Goal: Task Accomplishment & Management: Manage account settings

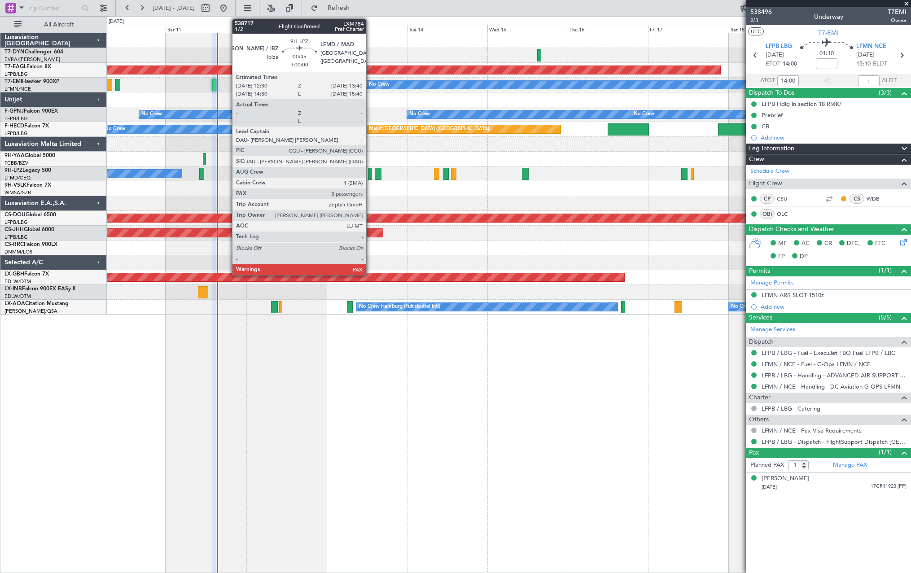
click at [370, 174] on div at bounding box center [370, 174] width 4 height 12
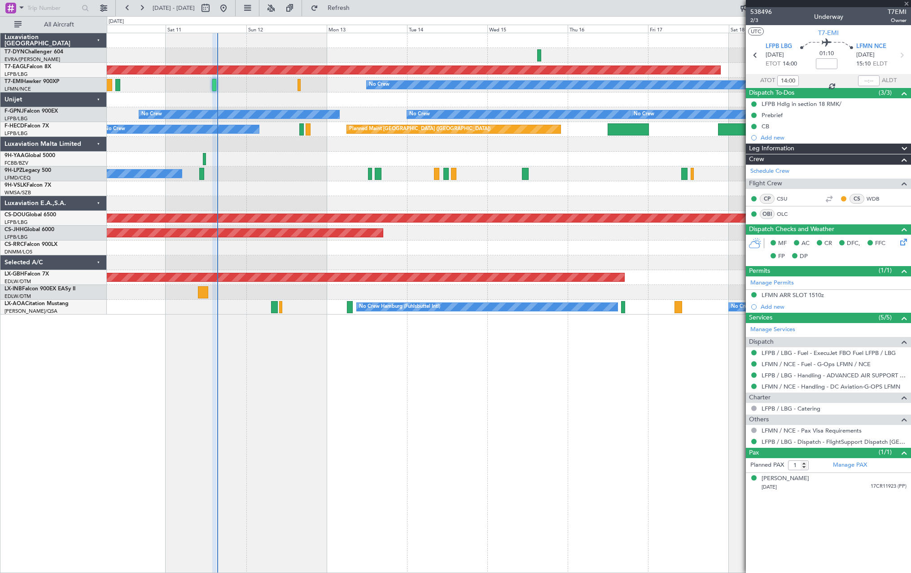
type input "3"
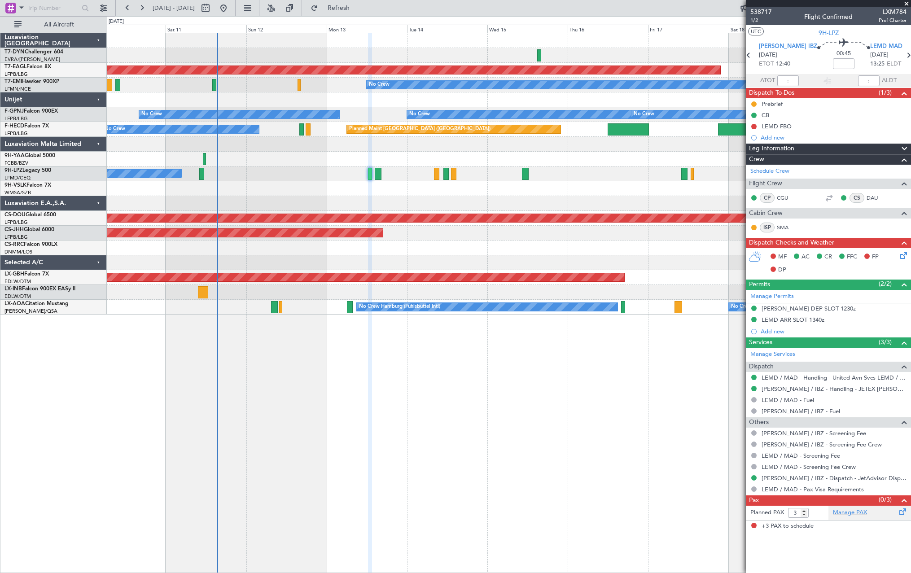
click at [874, 515] on div "Manage PAX" at bounding box center [870, 513] width 83 height 14
click at [882, 511] on div "Manage PAX" at bounding box center [870, 513] width 83 height 14
click at [488, 184] on div at bounding box center [509, 188] width 804 height 15
click at [488, 150] on div at bounding box center [509, 144] width 804 height 15
click at [487, 166] on div at bounding box center [509, 159] width 804 height 15
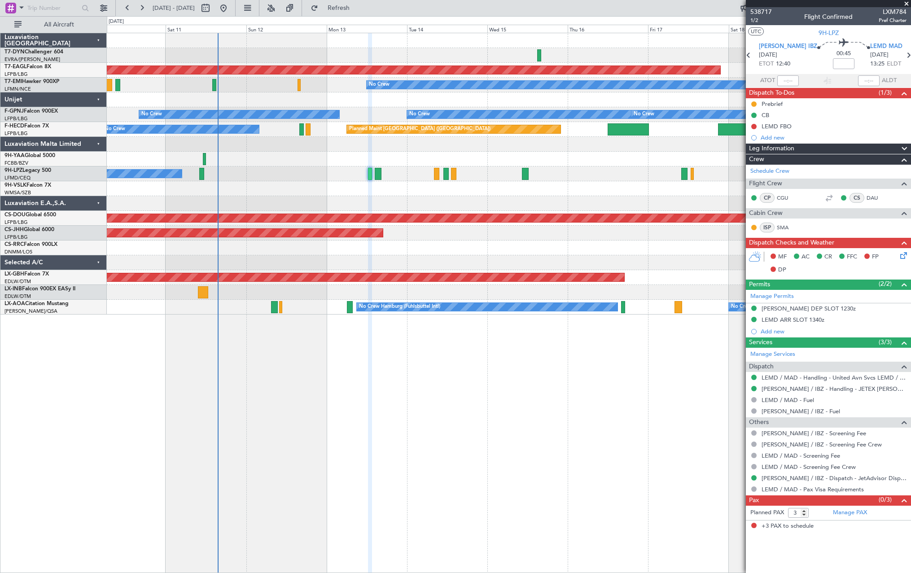
click at [490, 169] on div "No Crew [GEOGRAPHIC_DATA] ([GEOGRAPHIC_DATA])" at bounding box center [509, 174] width 804 height 15
click at [890, 514] on div "Manage PAX" at bounding box center [870, 513] width 83 height 14
click at [879, 511] on div "Manage PAX" at bounding box center [870, 513] width 83 height 14
click at [353, 11] on span "Refresh" at bounding box center [339, 8] width 38 height 6
click at [881, 510] on div "Manage PAX" at bounding box center [870, 513] width 83 height 14
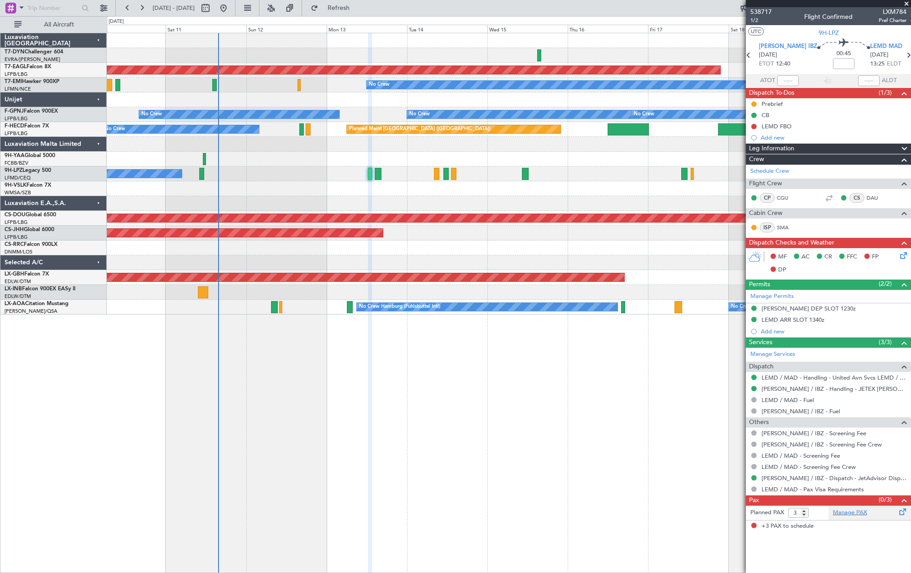
click at [867, 511] on div "Manage PAX" at bounding box center [870, 513] width 83 height 14
click at [887, 517] on div "Manage PAX" at bounding box center [870, 513] width 83 height 14
click at [884, 513] on div "Manage PAX" at bounding box center [870, 513] width 83 height 14
click at [360, 16] on div "Planned Maint Dubai (Al Maktoum Intl) Planned Maint No Crew No Crew No Crew No …" at bounding box center [455, 294] width 911 height 557
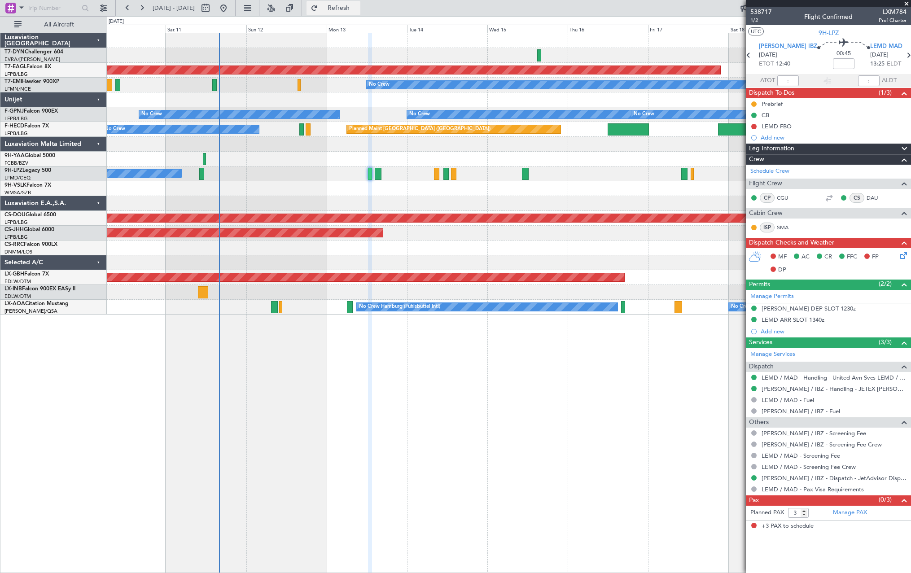
click at [358, 7] on span "Refresh" at bounding box center [339, 8] width 38 height 6
click at [847, 540] on div "[PERSON_NAME] [DATE] 151440127 (PP)" at bounding box center [834, 542] width 145 height 18
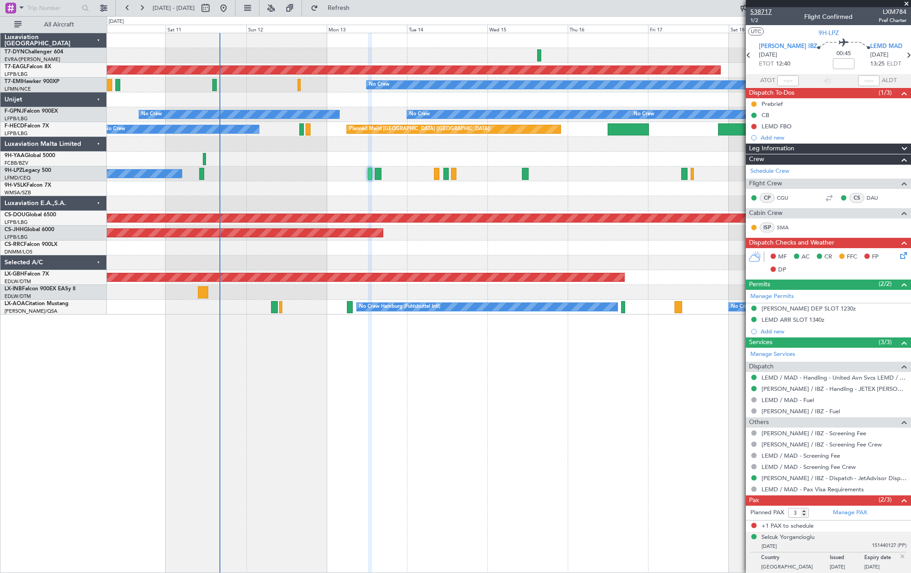
click at [763, 10] on span "538717" at bounding box center [762, 11] width 22 height 9
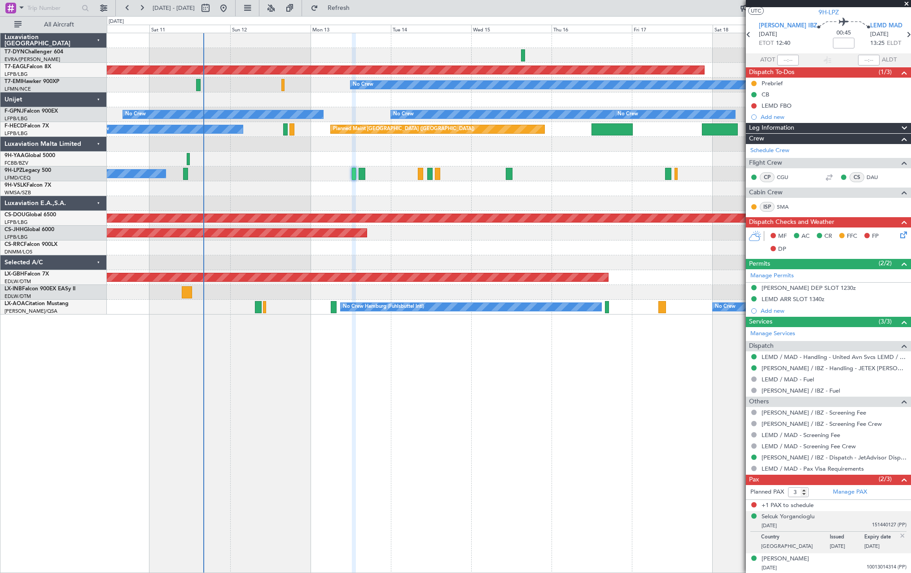
click at [382, 197] on div at bounding box center [509, 203] width 804 height 15
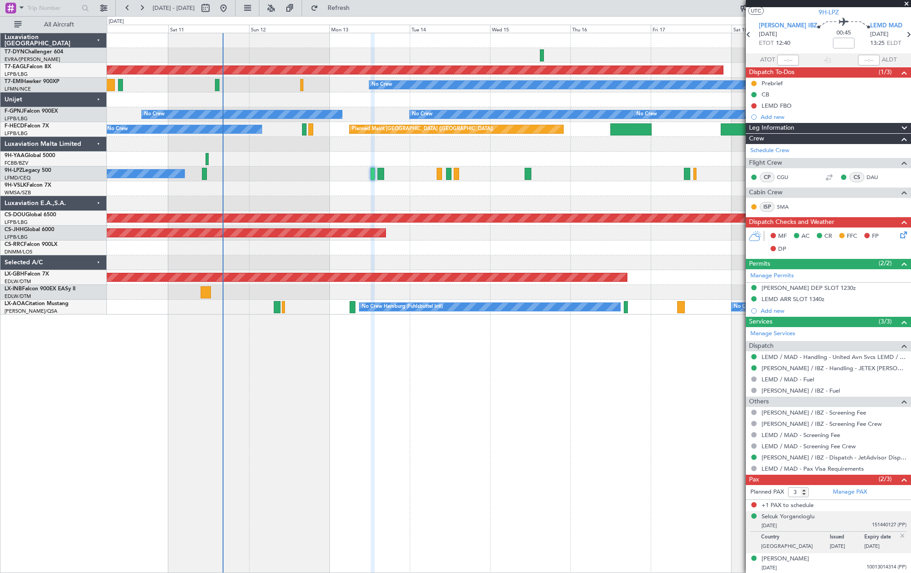
click at [377, 101] on div at bounding box center [509, 99] width 804 height 15
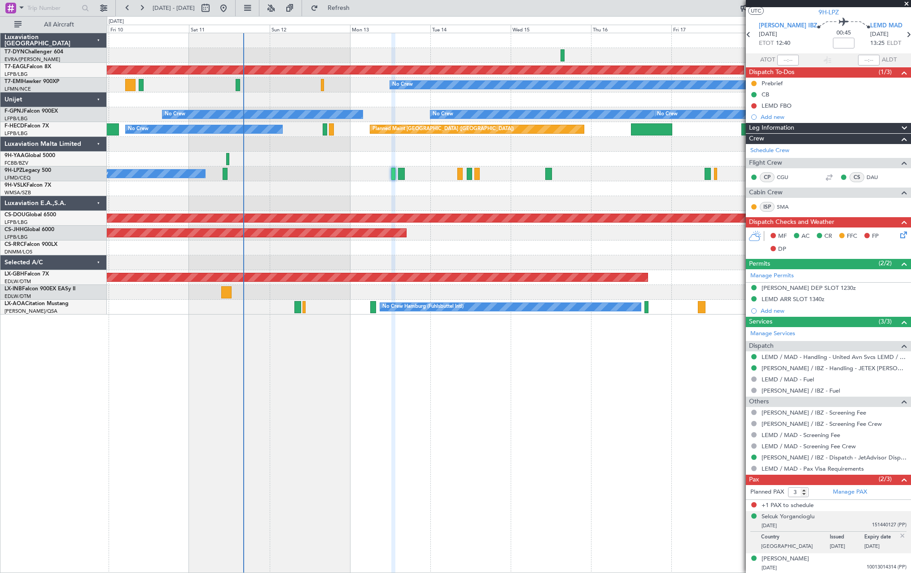
click at [362, 100] on div at bounding box center [509, 99] width 804 height 15
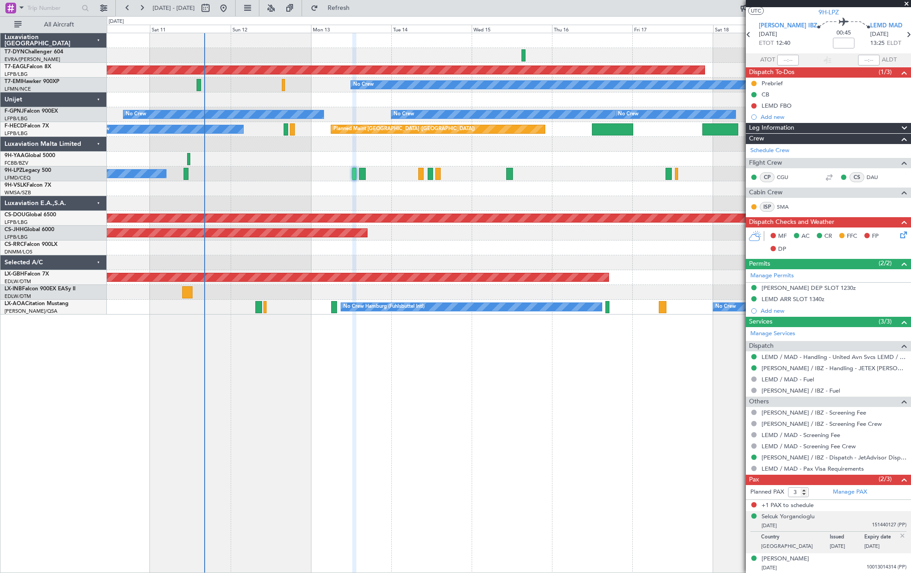
click at [317, 149] on div at bounding box center [509, 144] width 804 height 15
click at [321, 189] on div at bounding box center [509, 188] width 804 height 15
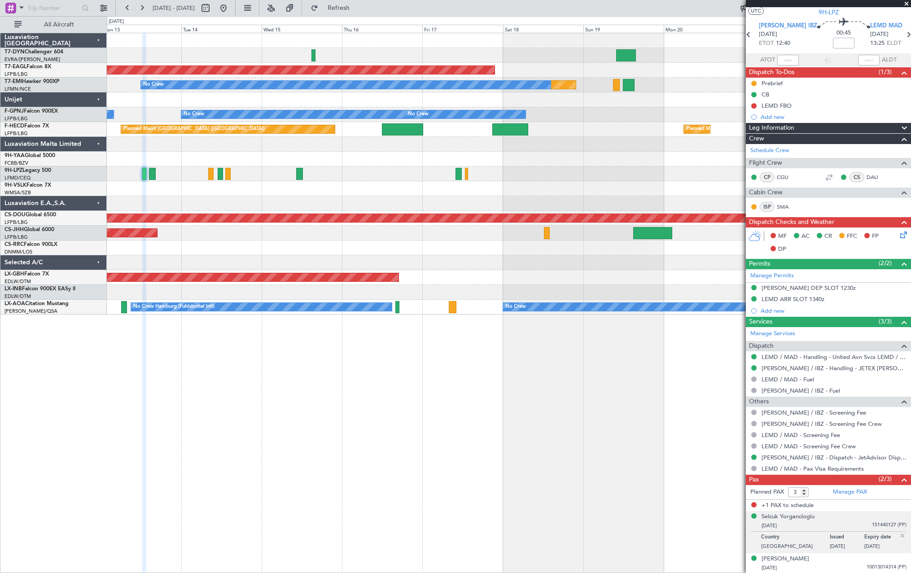
click at [275, 40] on div "Planned Maint Dubai (Al Maktoum Intl) Planned Maint No Crew No Crew No Crew No …" at bounding box center [509, 173] width 804 height 281
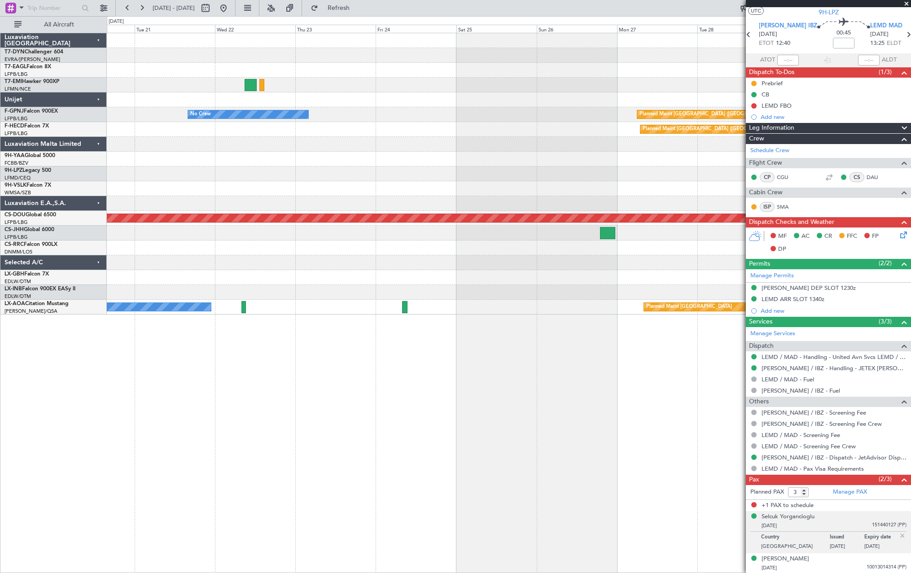
click at [287, 77] on div at bounding box center [509, 70] width 804 height 15
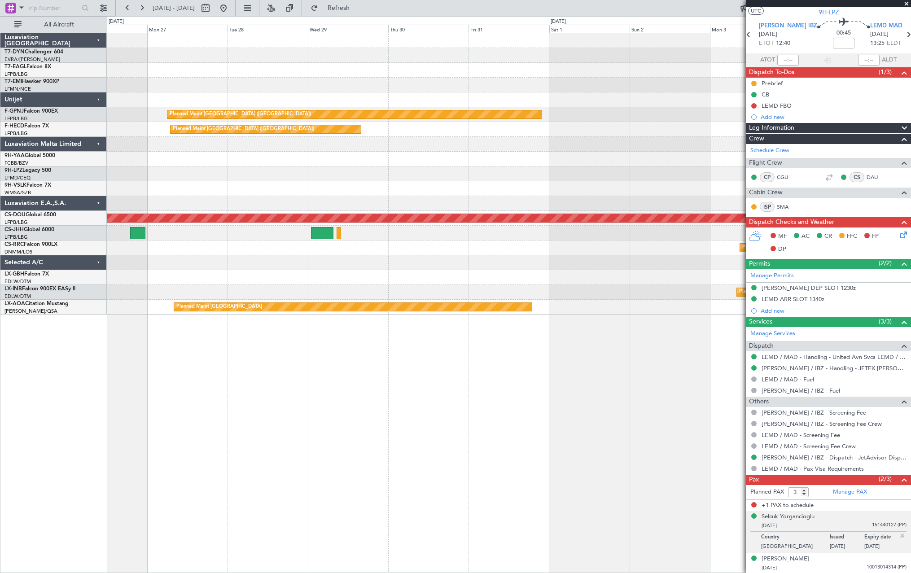
click at [337, 78] on div "Planned Maint [GEOGRAPHIC_DATA] ([GEOGRAPHIC_DATA]) Planned Maint [GEOGRAPHIC_D…" at bounding box center [509, 173] width 804 height 281
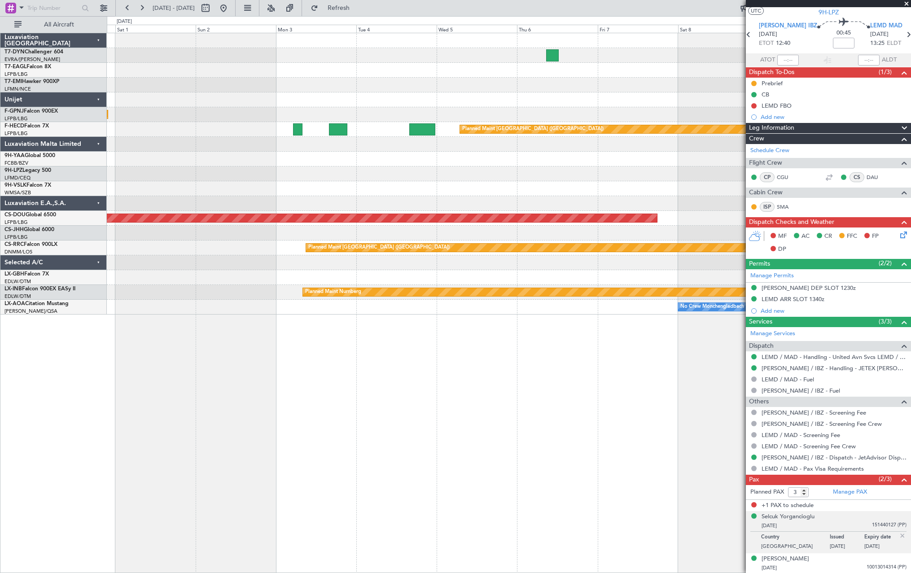
click at [466, 74] on div at bounding box center [509, 70] width 804 height 15
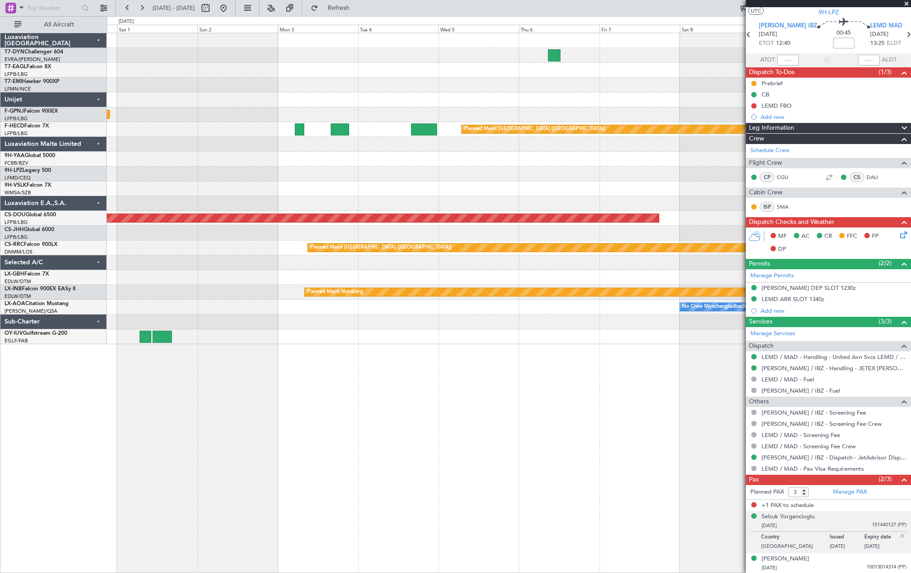
click at [469, 83] on div at bounding box center [509, 85] width 804 height 15
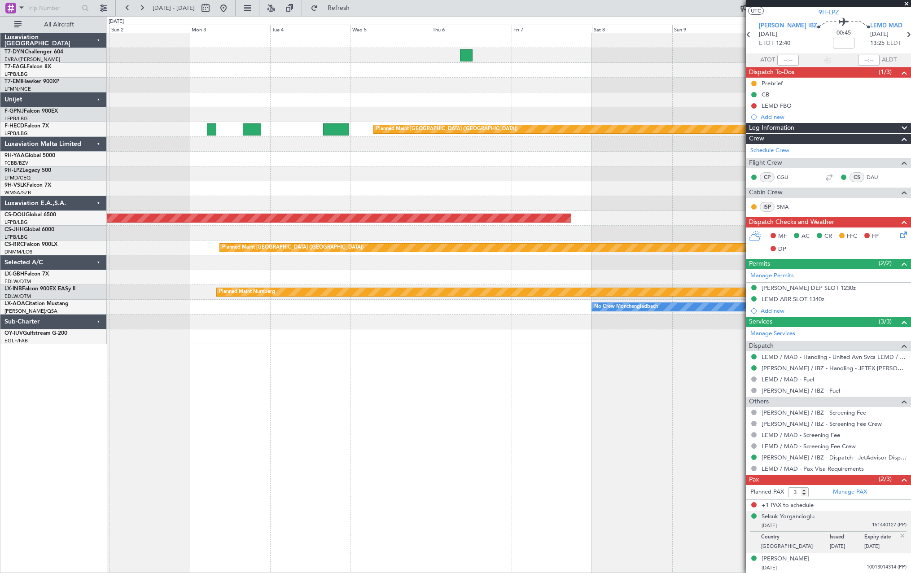
click at [466, 83] on div at bounding box center [509, 85] width 804 height 15
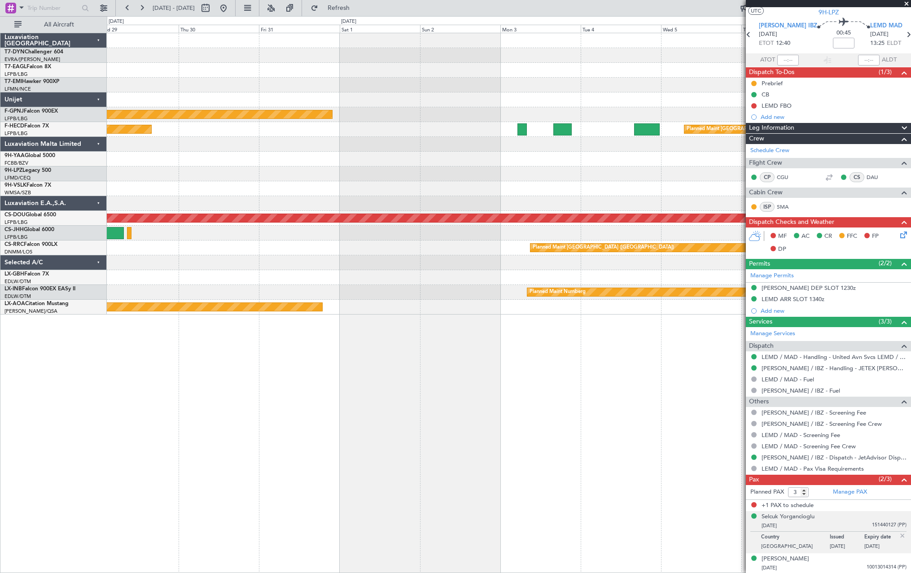
click at [590, 91] on div at bounding box center [509, 85] width 804 height 15
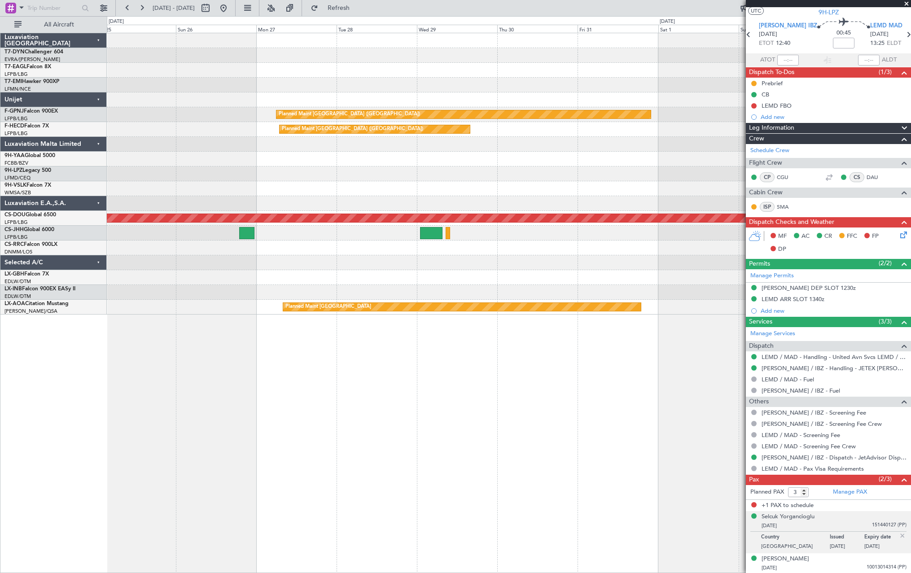
click at [601, 88] on div "Planned Maint [GEOGRAPHIC_DATA] ([GEOGRAPHIC_DATA]) No Crew Planned Maint [GEOG…" at bounding box center [509, 173] width 804 height 281
click at [601, 88] on div at bounding box center [509, 85] width 804 height 15
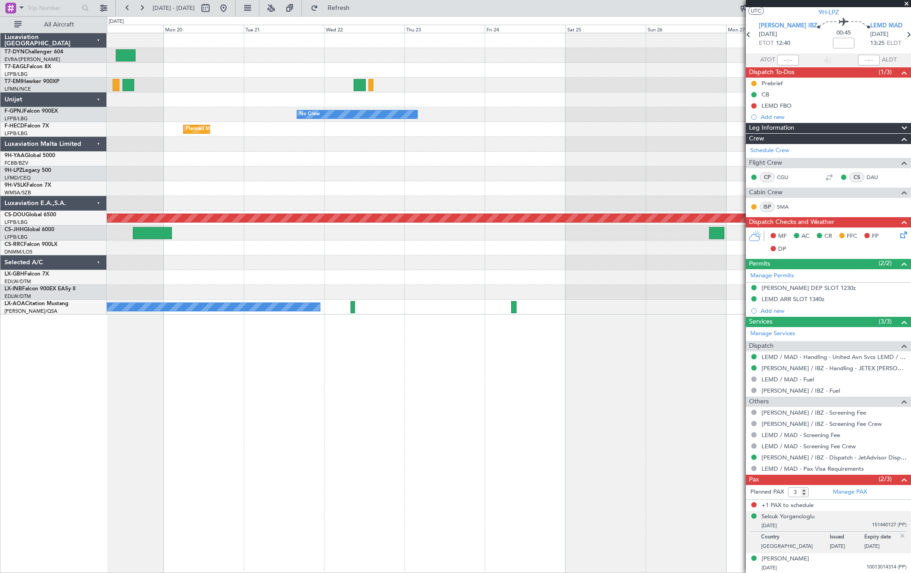
click at [650, 92] on div "Planned Maint Dubai (Al Maktoum Intl) Planned Maint No Crew Planned Maint [GEOG…" at bounding box center [509, 173] width 804 height 281
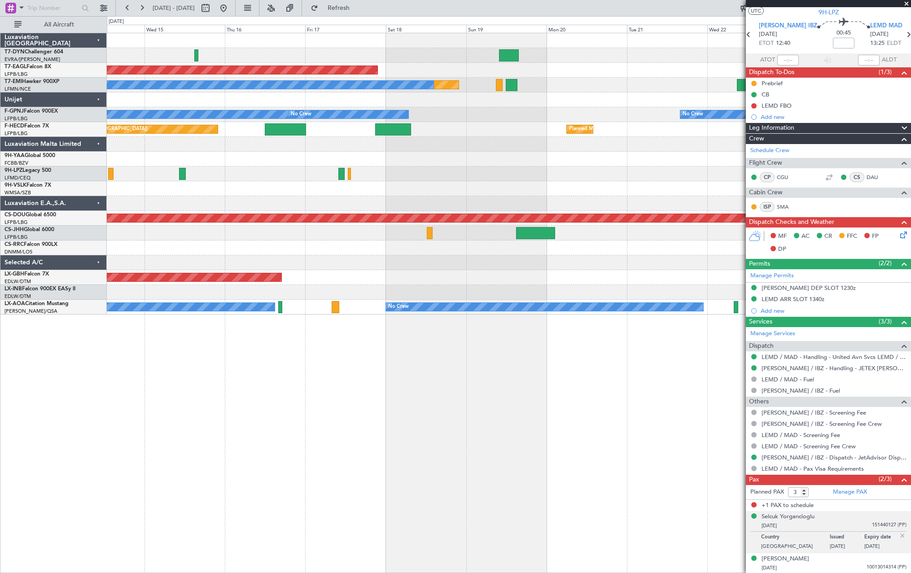
click at [651, 91] on div "Planned Maint No Crew" at bounding box center [509, 85] width 804 height 15
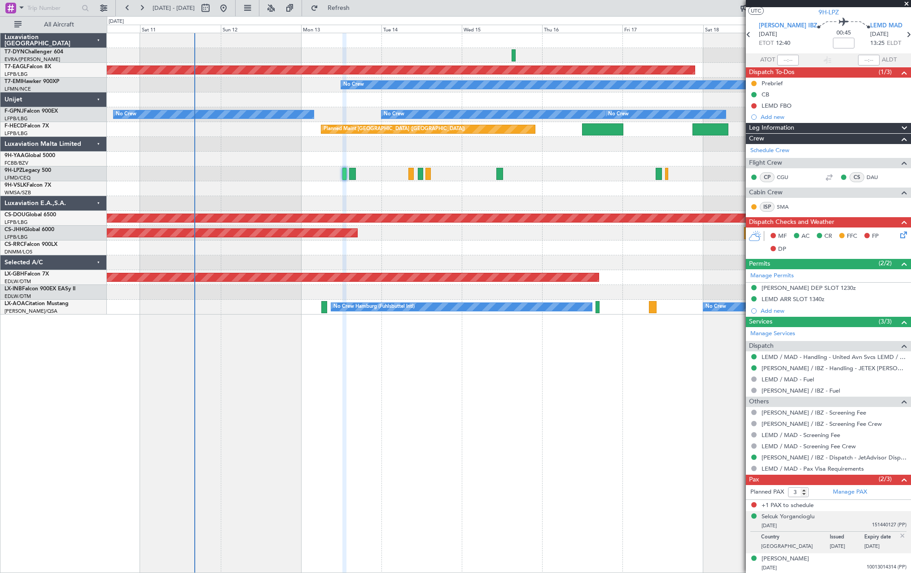
click at [663, 159] on div at bounding box center [509, 159] width 804 height 15
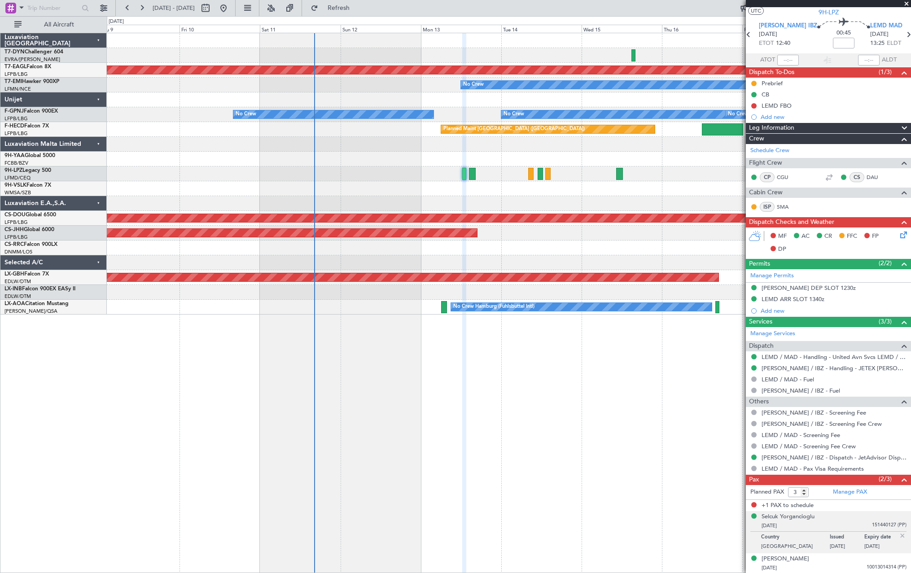
click at [334, 166] on div at bounding box center [509, 159] width 804 height 15
click at [352, 160] on div at bounding box center [509, 159] width 804 height 15
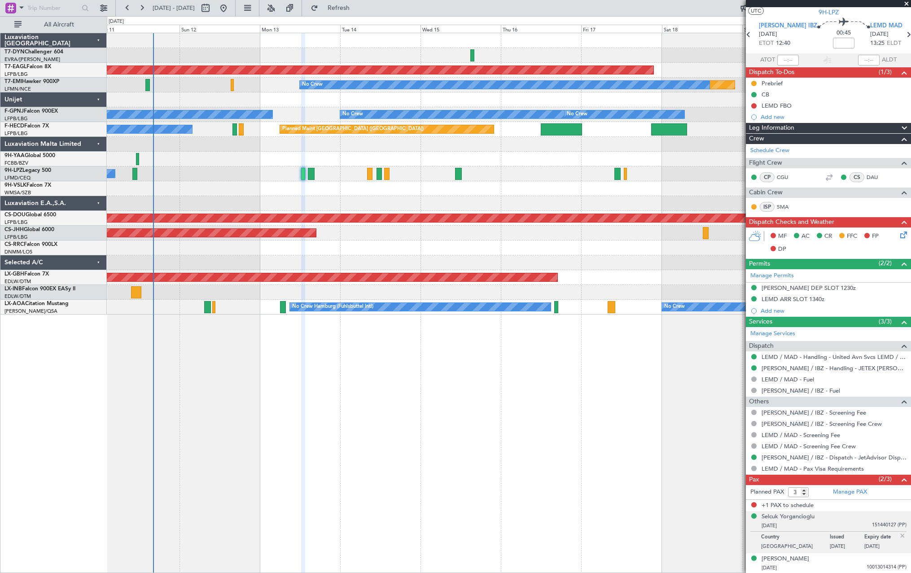
click at [290, 98] on div at bounding box center [509, 99] width 804 height 15
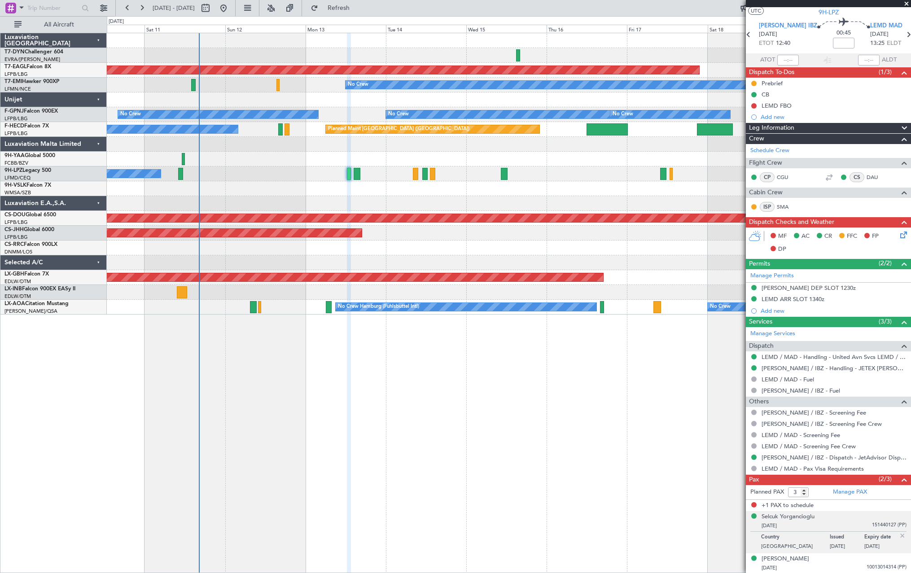
click at [364, 102] on div at bounding box center [509, 99] width 804 height 15
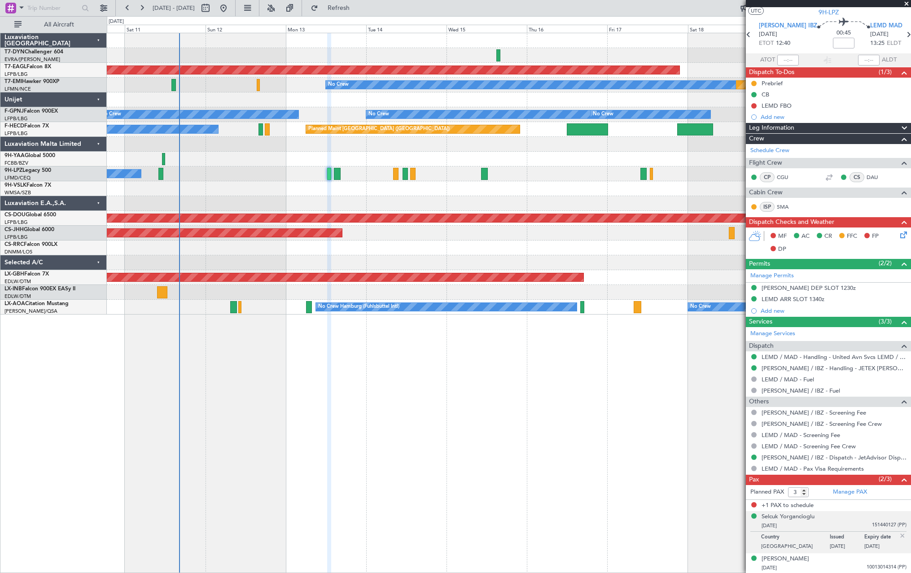
click at [276, 199] on div at bounding box center [509, 203] width 804 height 15
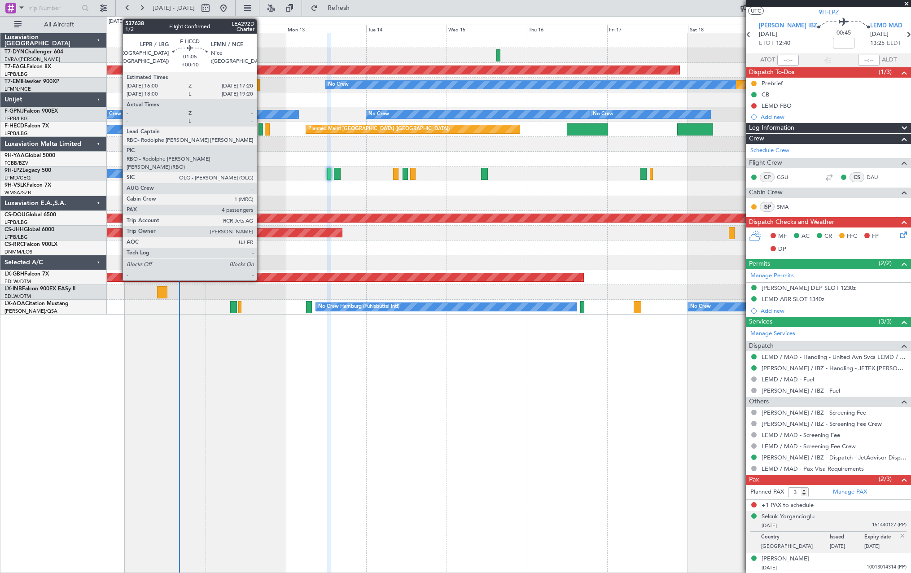
click at [261, 132] on div at bounding box center [261, 129] width 4 height 12
type input "+00:10"
type input "4"
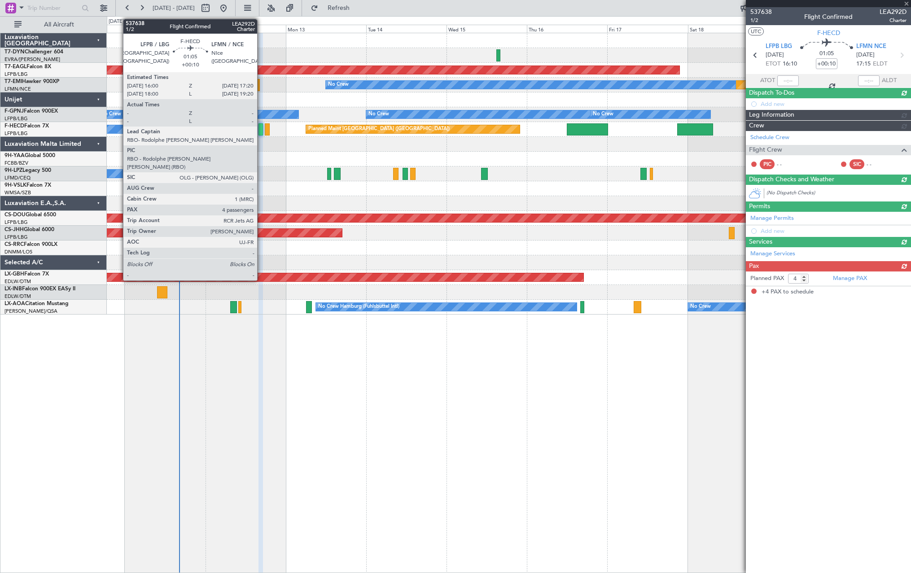
scroll to position [0, 0]
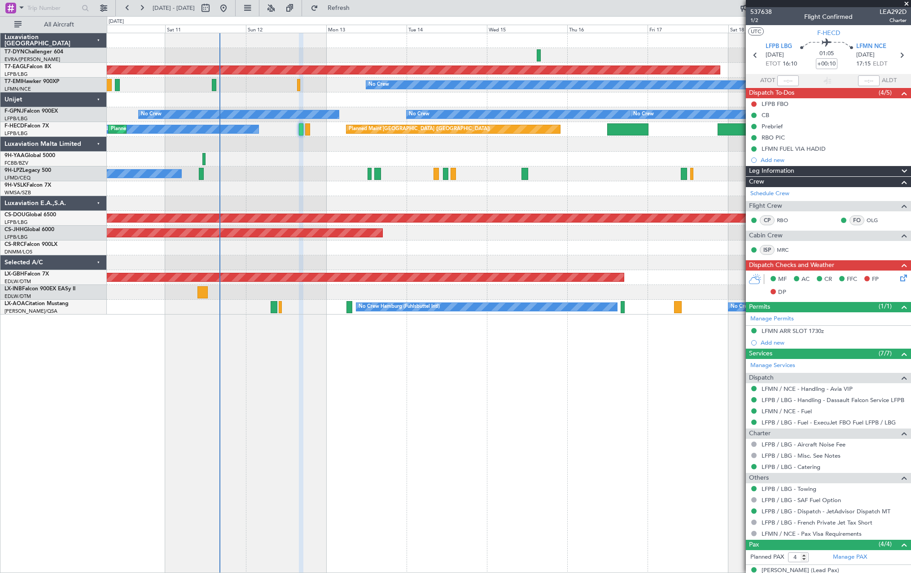
click at [315, 159] on div at bounding box center [509, 159] width 804 height 15
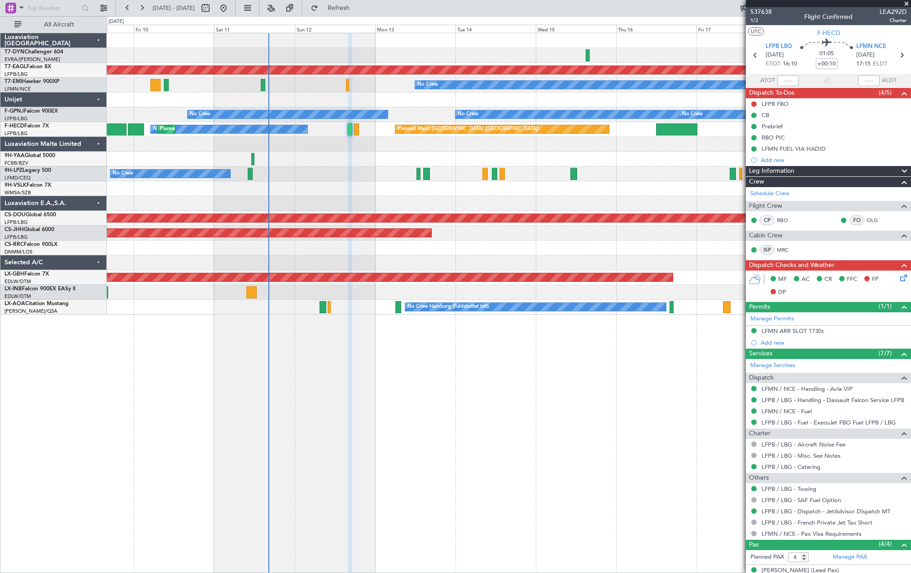
click at [352, 159] on div at bounding box center [509, 159] width 804 height 15
click at [416, 180] on div "Planned Maint Dubai (Al Maktoum Intl) Planned Maint No Crew No Crew No Crew No …" at bounding box center [509, 173] width 804 height 281
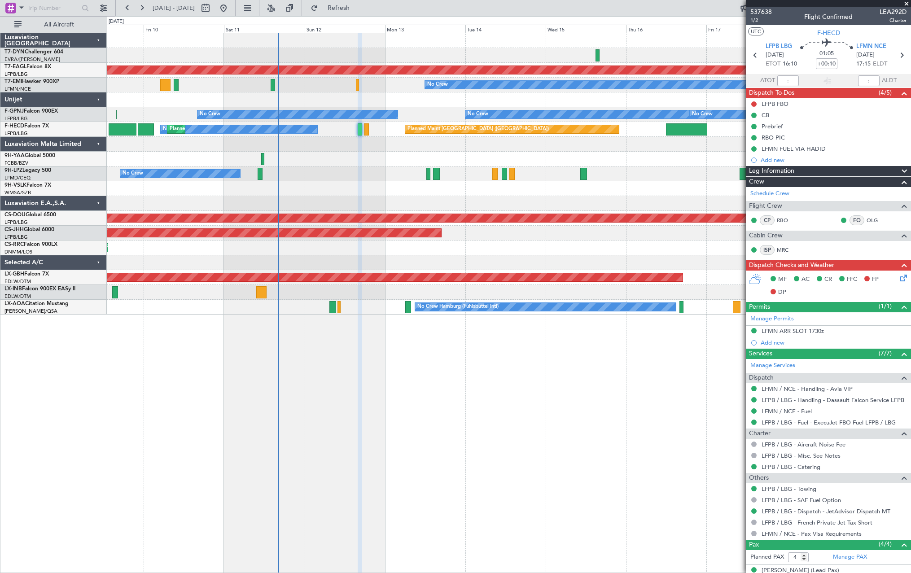
click at [364, 177] on div "No Crew [GEOGRAPHIC_DATA] ([GEOGRAPHIC_DATA])" at bounding box center [509, 174] width 804 height 15
click at [346, 173] on div "No Crew [GEOGRAPHIC_DATA] ([GEOGRAPHIC_DATA])" at bounding box center [509, 174] width 804 height 15
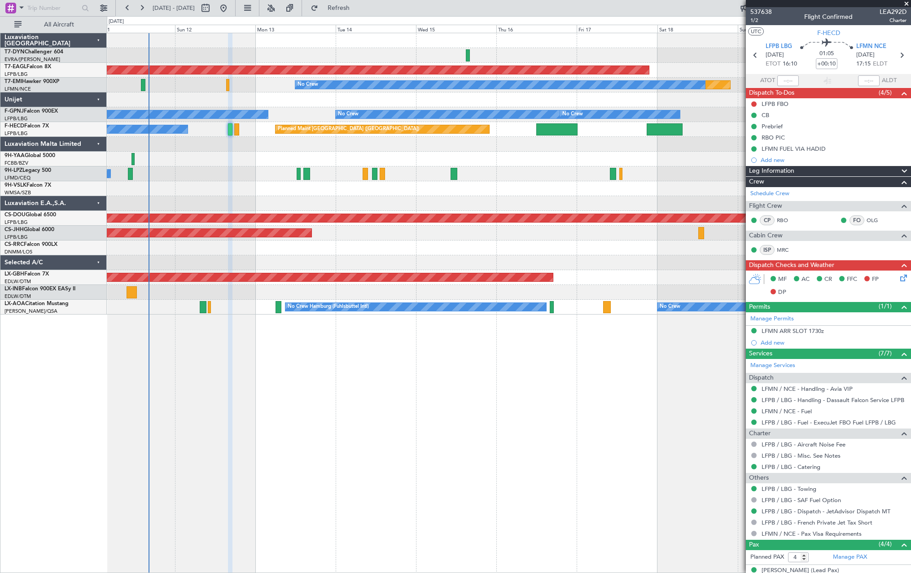
click at [431, 160] on div at bounding box center [509, 159] width 804 height 15
click at [430, 159] on div at bounding box center [509, 159] width 804 height 15
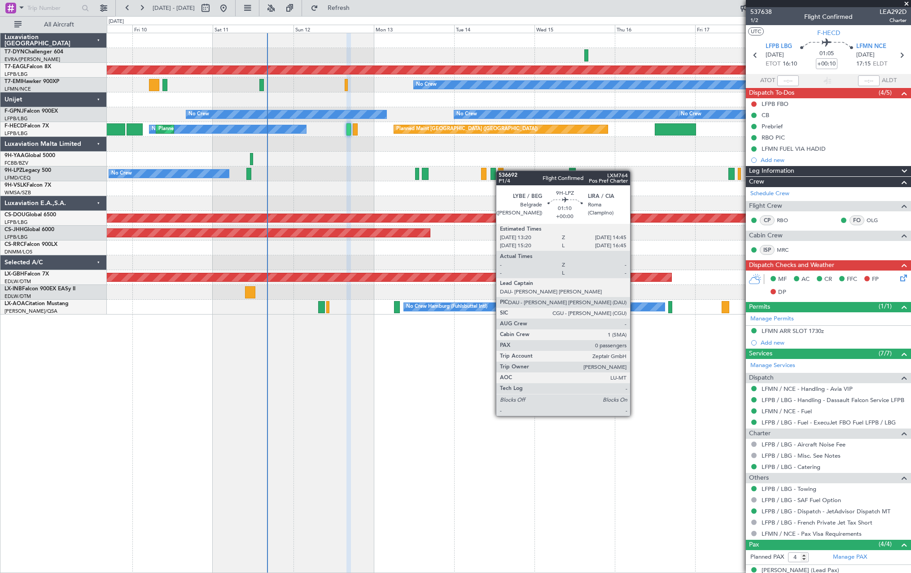
click at [501, 171] on div "Planned Maint Dubai (Al Maktoum Intl) Planned Maint No Crew No Crew No Crew No …" at bounding box center [509, 173] width 804 height 281
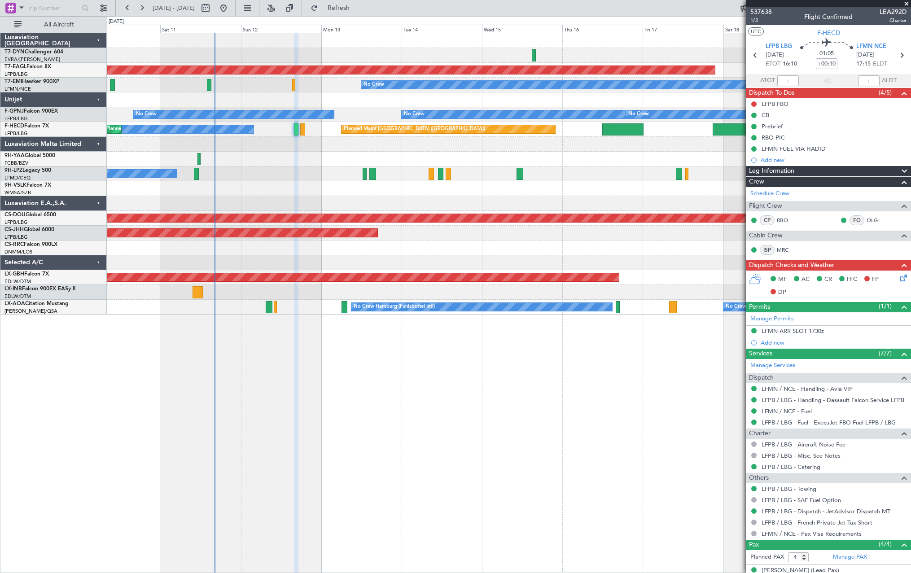
click at [385, 152] on div "Planned Maint Dubai (Al Maktoum Intl) Planned Maint No Crew No Crew No Crew No …" at bounding box center [509, 173] width 804 height 281
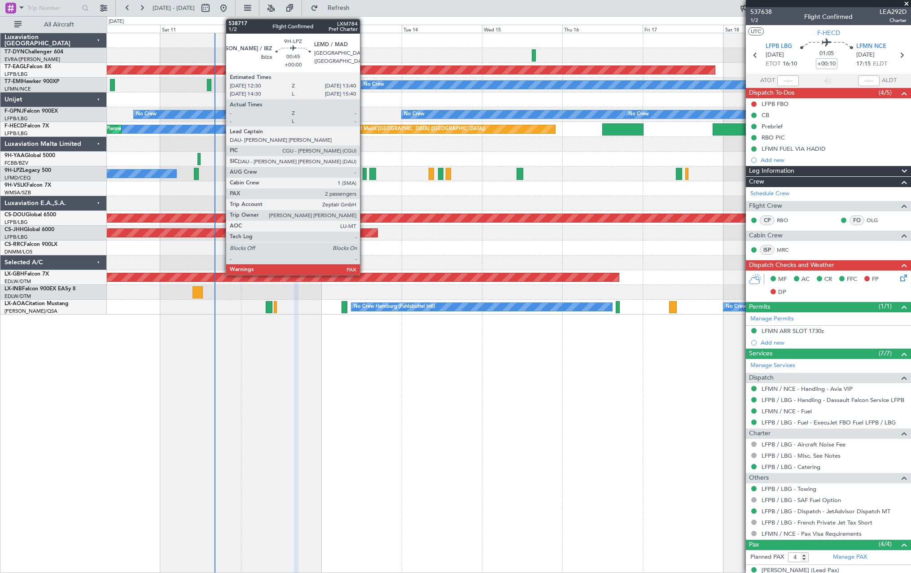
click at [364, 174] on div at bounding box center [365, 174] width 4 height 12
type input "3"
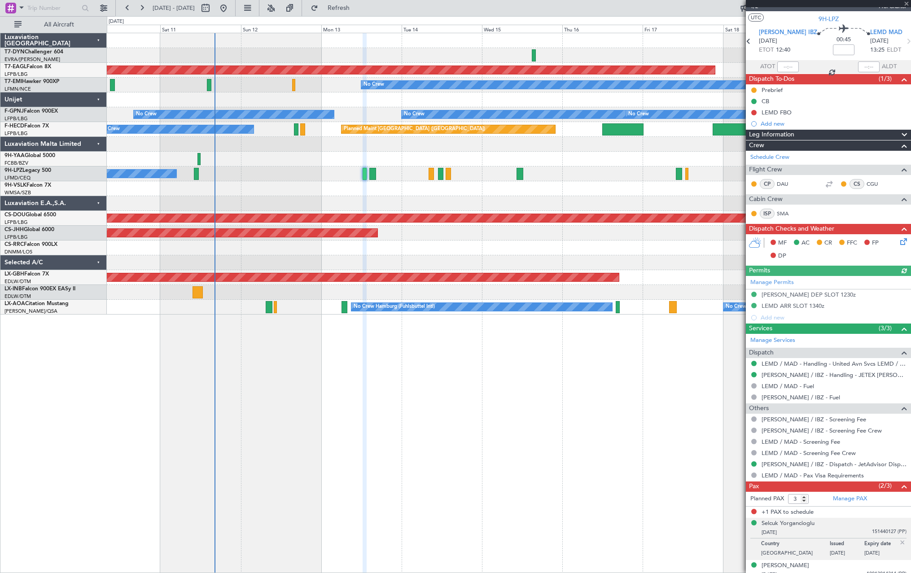
scroll to position [21, 0]
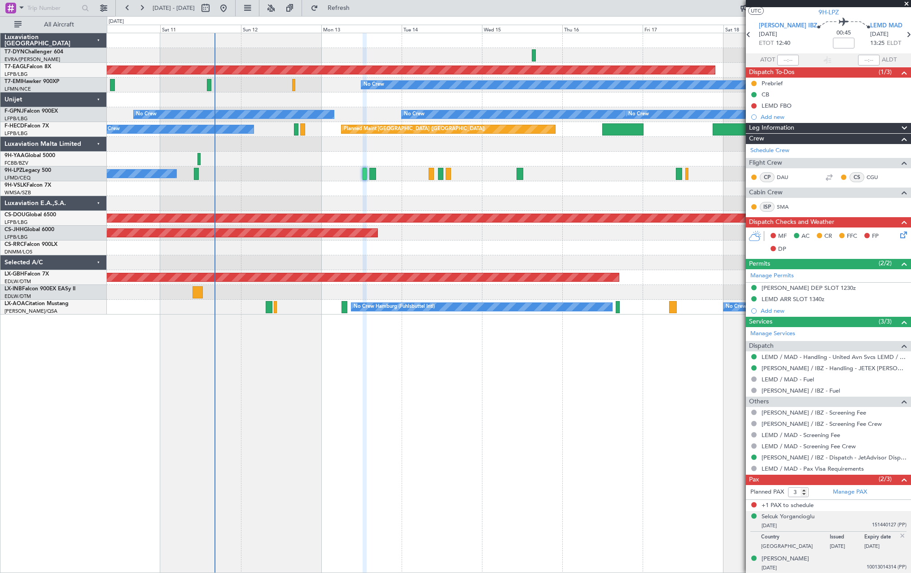
click at [827, 561] on div "[PERSON_NAME] [DATE] 10013014314 (PP)" at bounding box center [834, 564] width 145 height 18
click at [832, 520] on div "[PERSON_NAME] [DATE] 151440127 (PP)" at bounding box center [834, 522] width 145 height 18
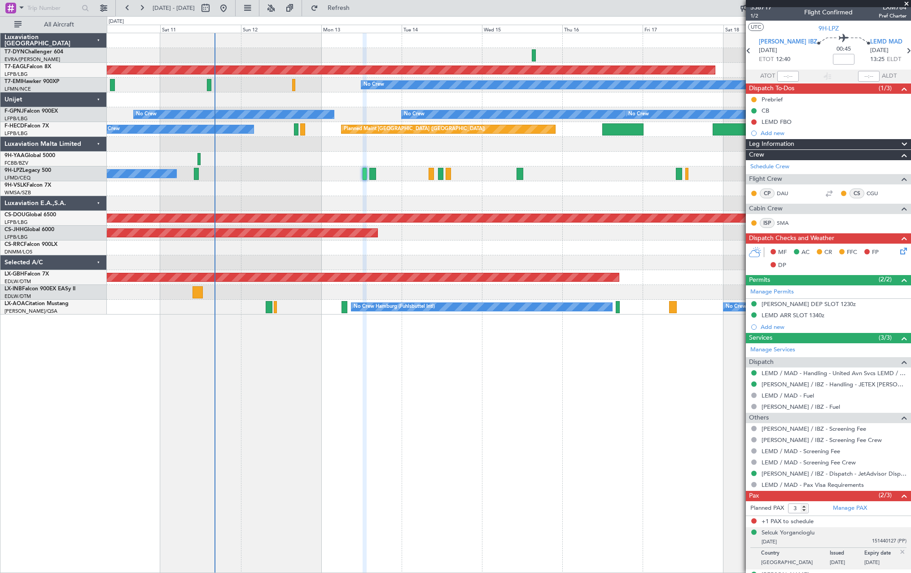
scroll to position [0, 0]
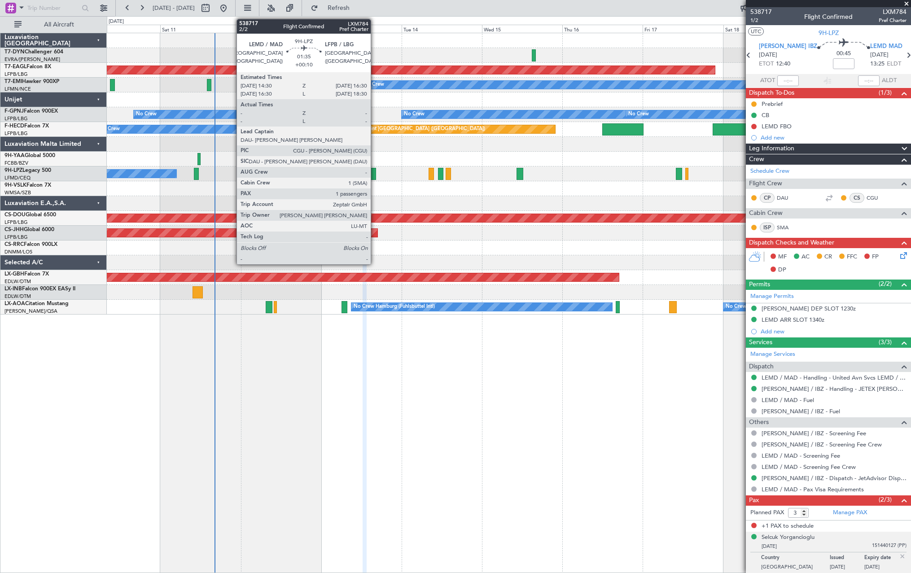
click at [375, 174] on div at bounding box center [372, 174] width 7 height 12
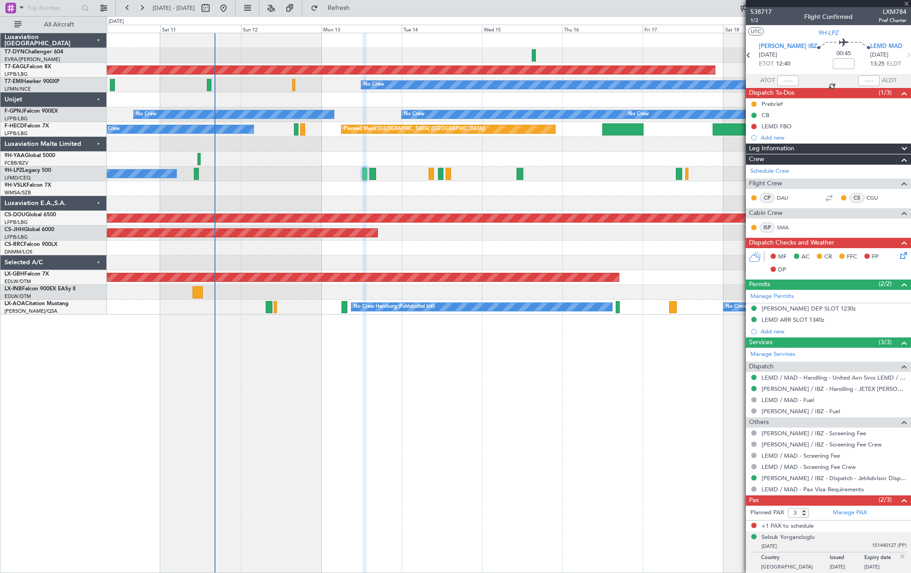
type input "+00:10"
type input "1"
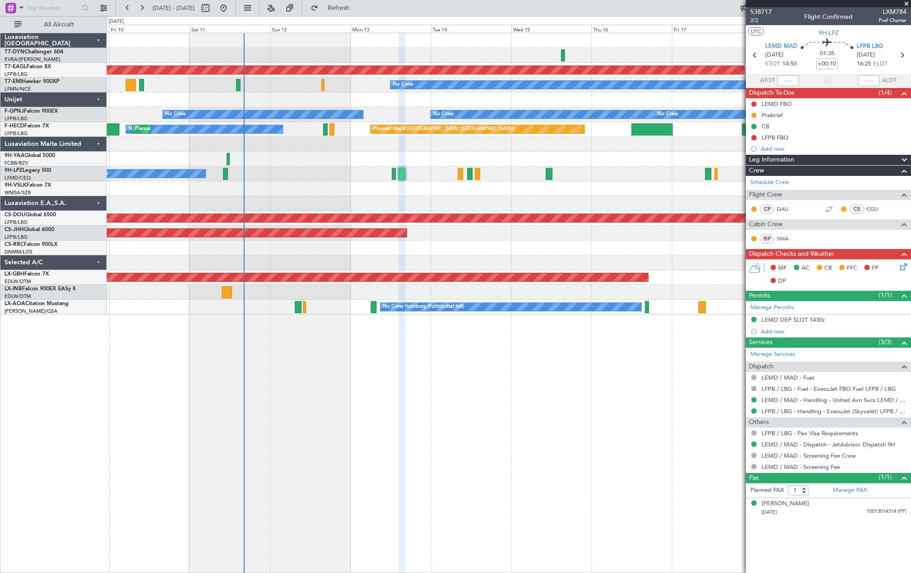
click at [636, 194] on div at bounding box center [509, 188] width 804 height 15
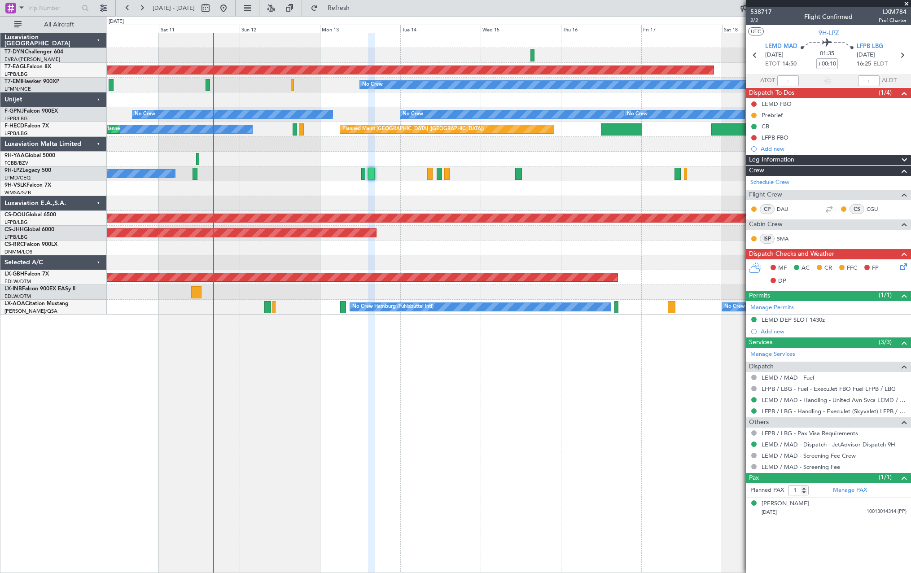
click at [339, 196] on div "Planned Maint Dubai (Al Maktoum Intl) Planned Maint No Crew No Crew No Crew No …" at bounding box center [509, 173] width 804 height 281
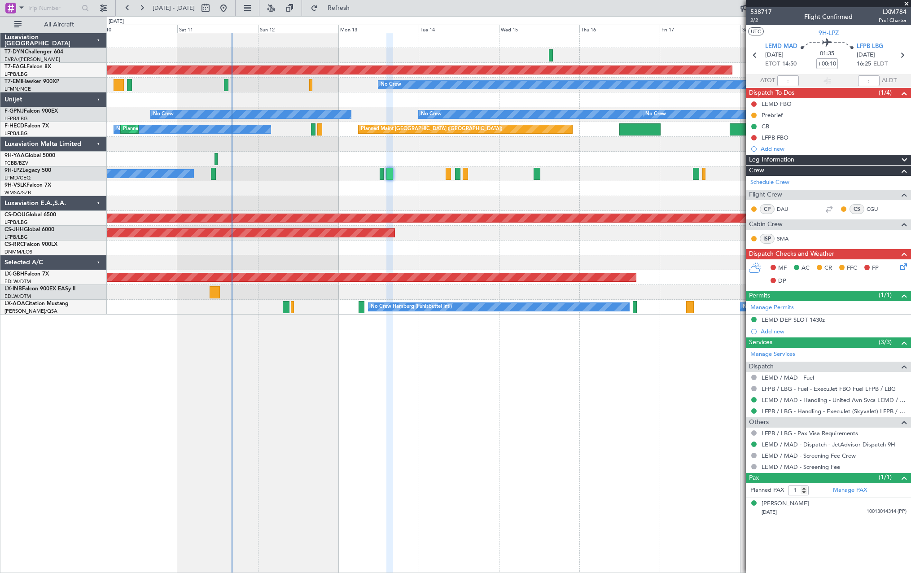
click at [320, 199] on div at bounding box center [509, 203] width 804 height 15
click at [255, 383] on div "Planned Maint Dubai (Al Maktoum Intl) Planned Maint No Crew No Crew No Crew No …" at bounding box center [509, 303] width 804 height 540
click at [360, 403] on div "Planned Maint Dubai (Al Maktoum Intl) Planned Maint No Crew No Crew No Crew No …" at bounding box center [509, 303] width 804 height 540
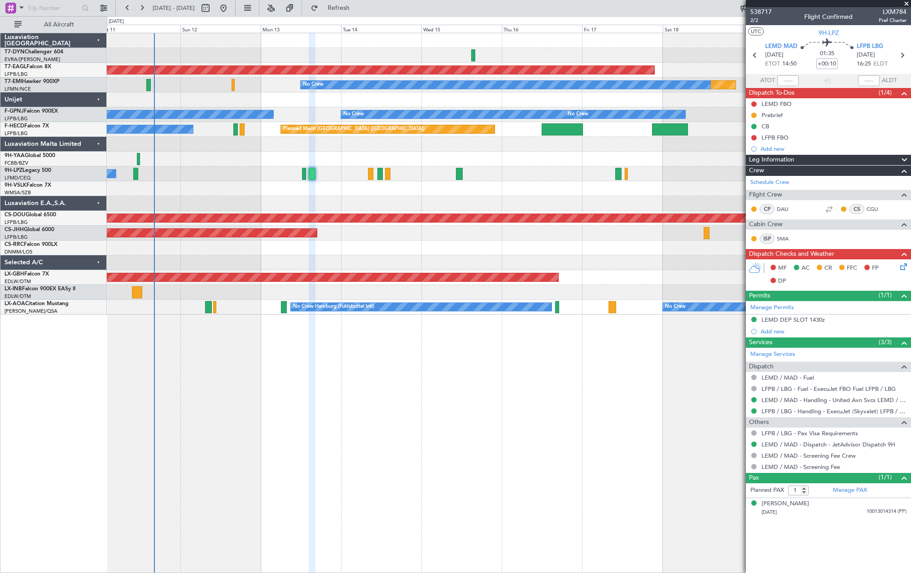
click at [379, 378] on div "Planned Maint Dubai (Al Maktoum Intl) Planned Maint No Crew No Crew No Crew No …" at bounding box center [509, 303] width 804 height 540
click at [273, 356] on div "Planned Maint Dubai (Al Maktoum Intl) Planned Maint No Crew No Crew No Crew No …" at bounding box center [509, 303] width 804 height 540
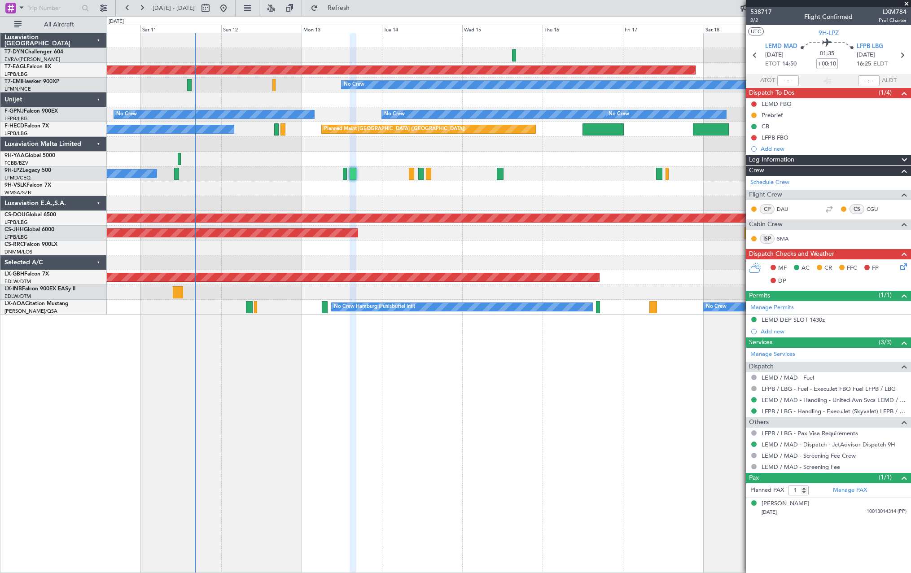
click at [232, 354] on div "Planned Maint Dubai (Al Maktoum Intl) Planned Maint No Crew No Crew No Crew No …" at bounding box center [509, 303] width 804 height 540
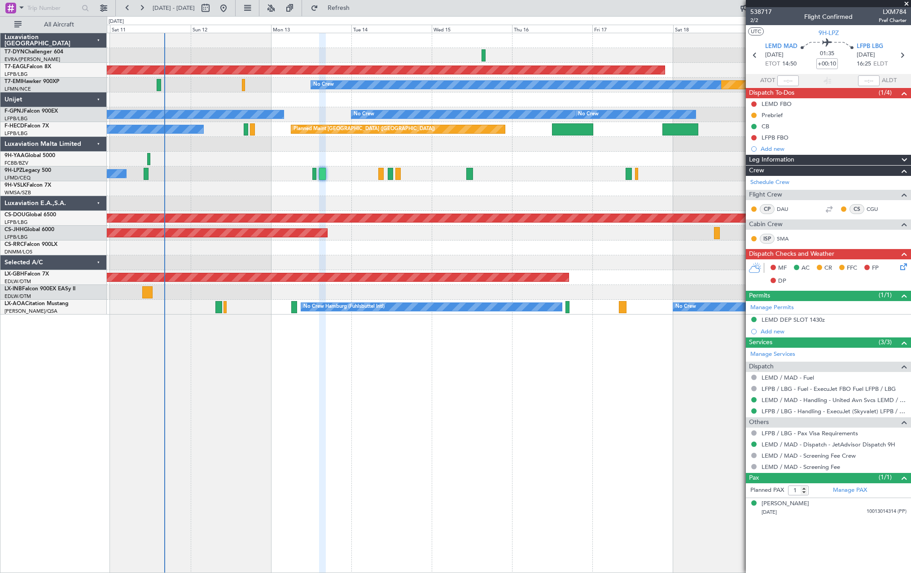
click at [350, 358] on div "Planned Maint Dubai (Al Maktoum Intl) Planned Maint No Crew No Crew No Crew No …" at bounding box center [509, 303] width 804 height 540
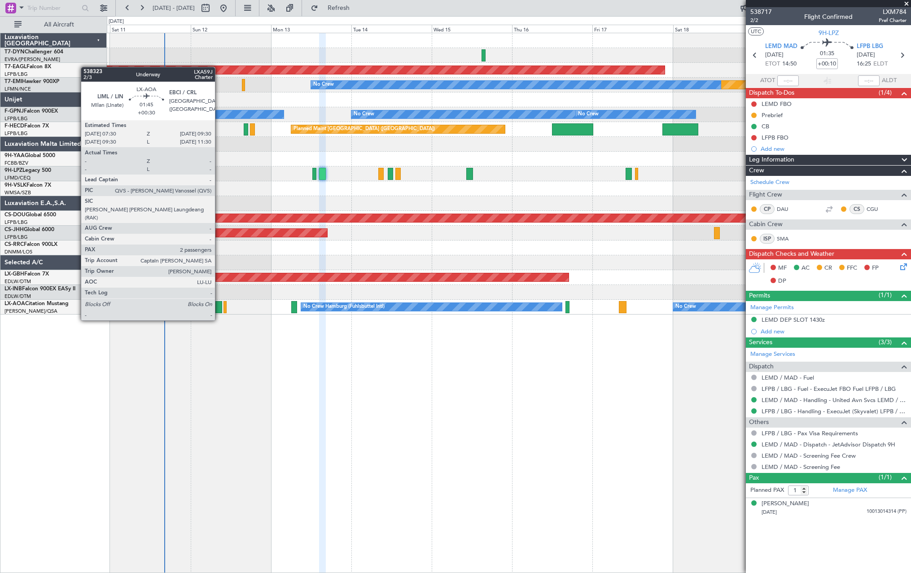
click at [219, 303] on div at bounding box center [218, 307] width 7 height 12
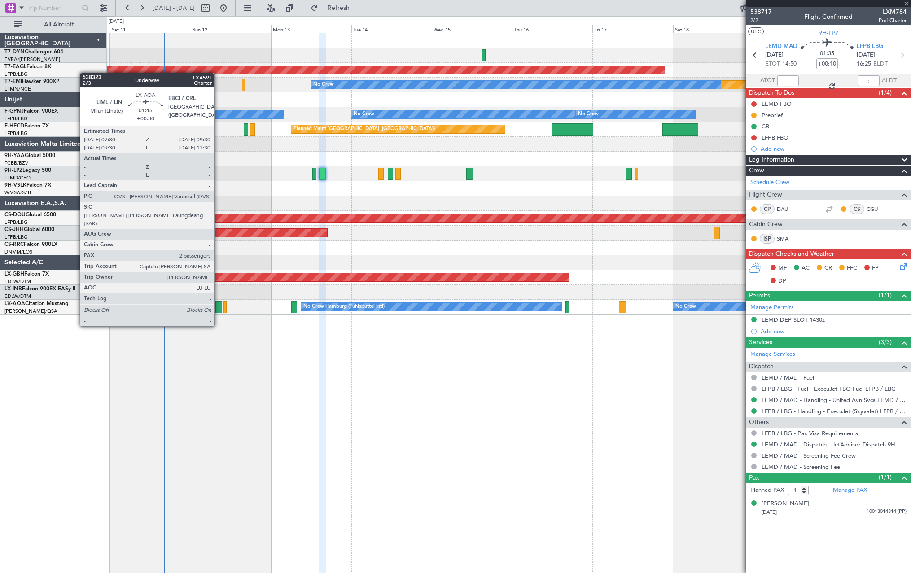
type input "+00:30"
type input "2"
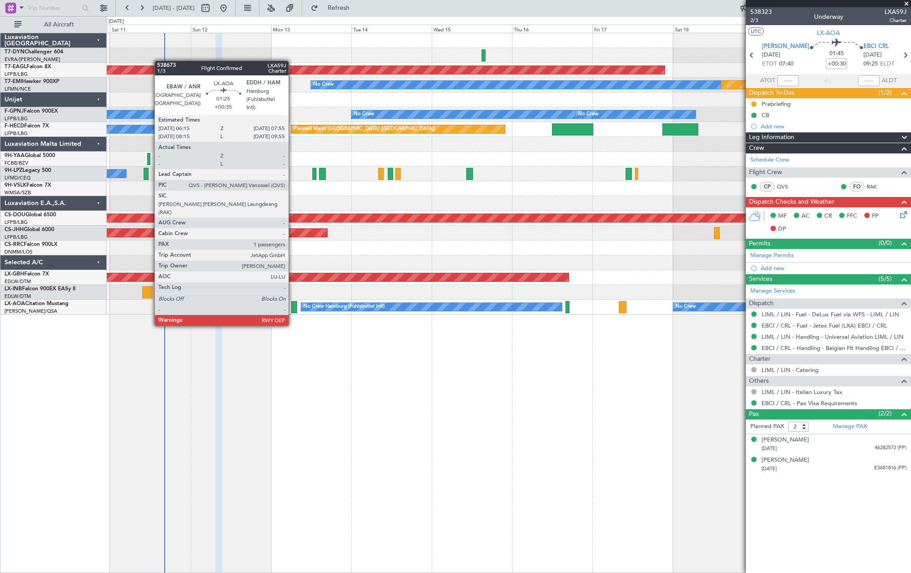
click at [293, 308] on div at bounding box center [294, 307] width 6 height 12
type input "+00:35"
type input "1"
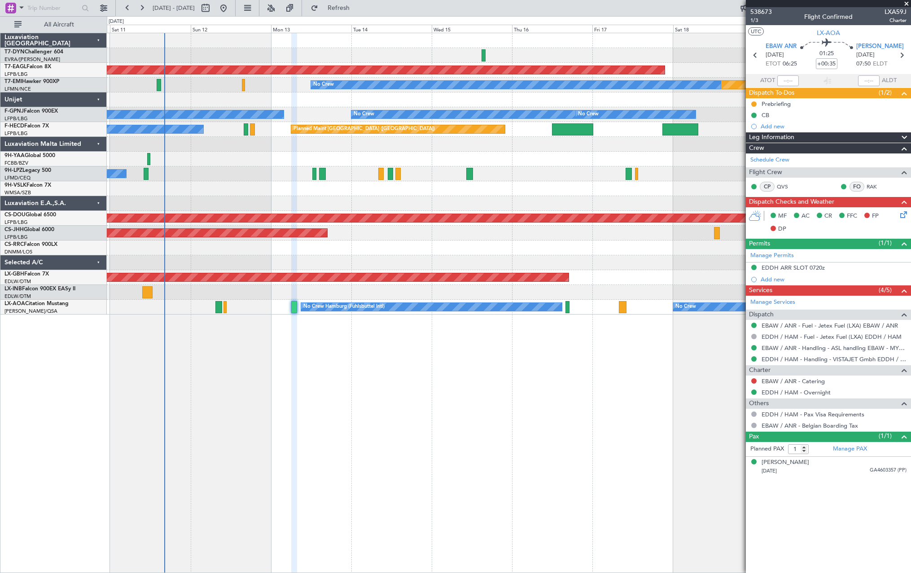
click at [318, 340] on div "Planned Maint Dubai (Al Maktoum Intl) Planned Maint No Crew No Crew No Crew No …" at bounding box center [509, 303] width 804 height 540
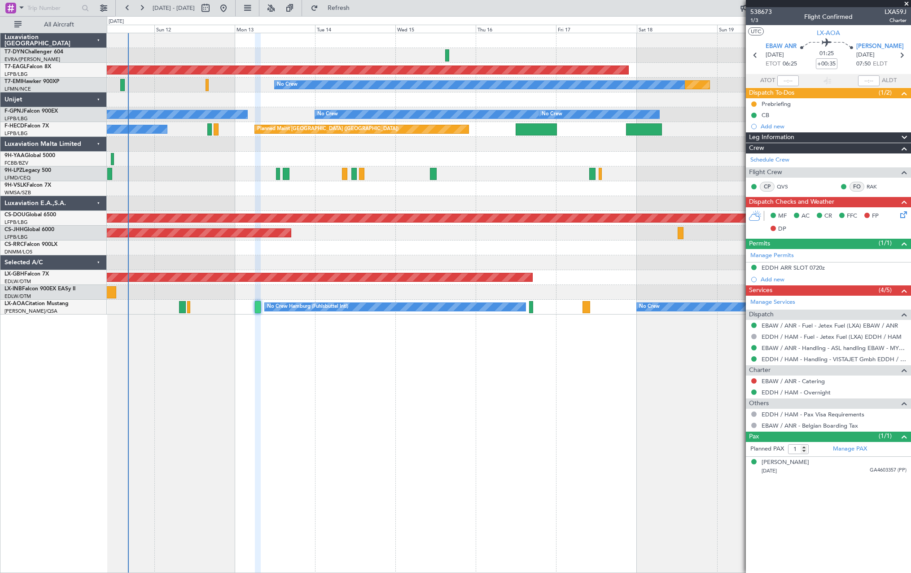
click at [440, 357] on div "Planned Maint Dubai (Al Maktoum Intl) Planned Maint No Crew No Crew No Crew No …" at bounding box center [509, 303] width 804 height 540
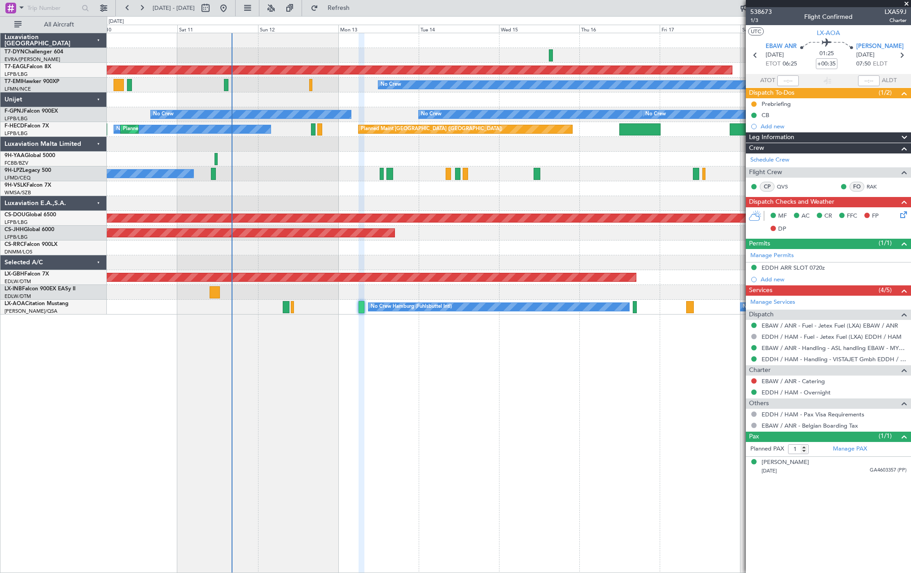
click at [539, 377] on div "Planned Maint Dubai (Al Maktoum Intl) Planned Maint No Crew No Crew No Crew No …" at bounding box center [509, 303] width 804 height 540
